Goal: Task Accomplishment & Management: Complete application form

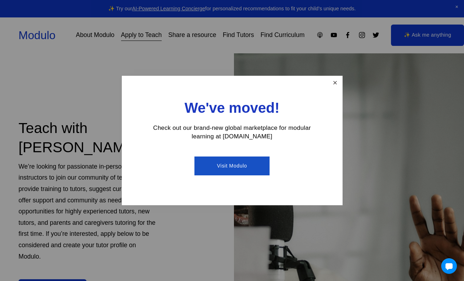
click at [337, 84] on link "Close" at bounding box center [335, 83] width 12 height 12
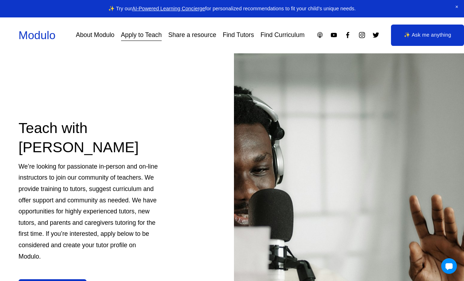
click at [145, 37] on link "Apply to Teach" at bounding box center [141, 35] width 41 height 12
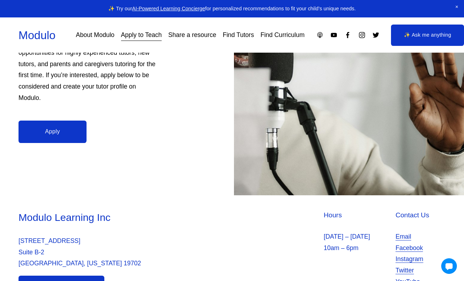
scroll to position [156, 0]
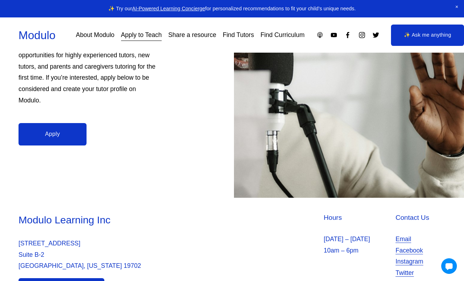
click at [53, 135] on link "Apply" at bounding box center [53, 134] width 68 height 22
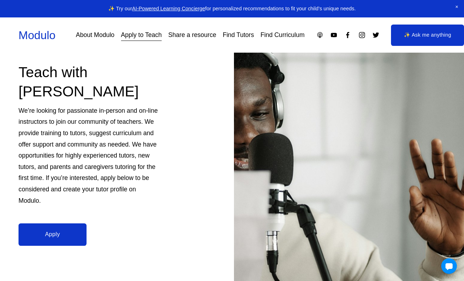
scroll to position [0, 0]
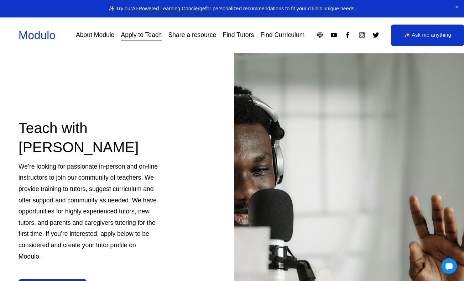
click at [285, 32] on link "Find Curriculum" at bounding box center [282, 35] width 44 height 12
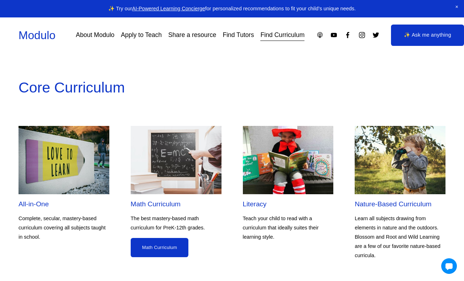
scroll to position [561, 0]
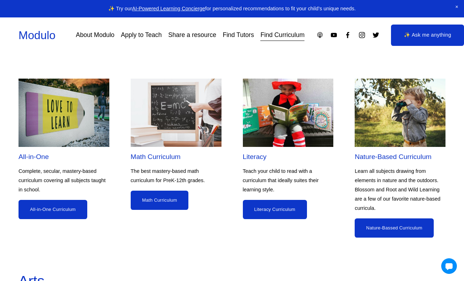
click at [64, 126] on img at bounding box center [64, 113] width 91 height 68
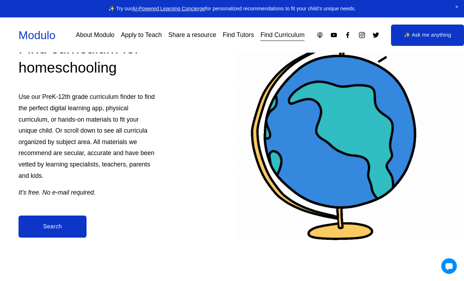
scroll to position [0, 0]
